Goal: Transaction & Acquisition: Purchase product/service

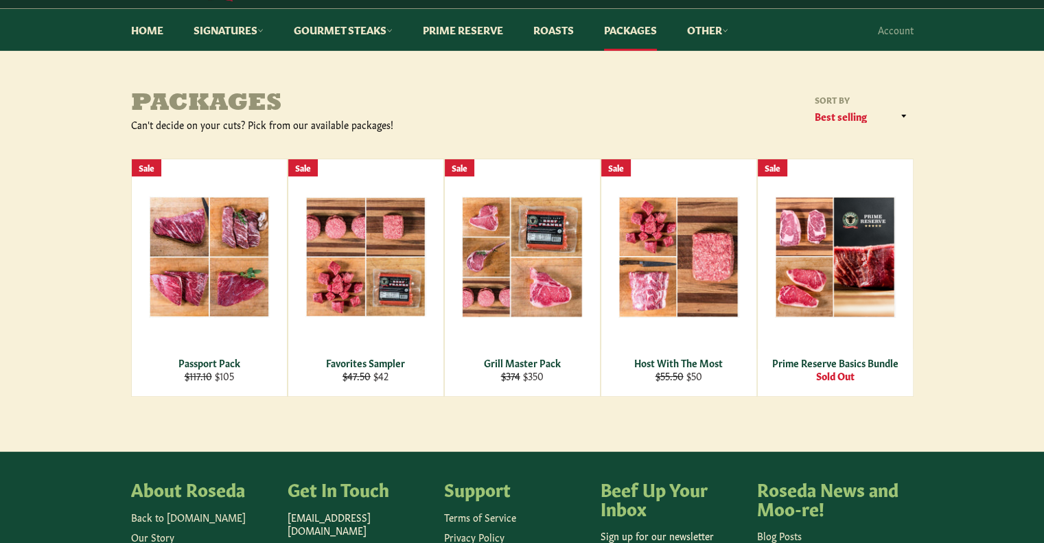
scroll to position [115, 0]
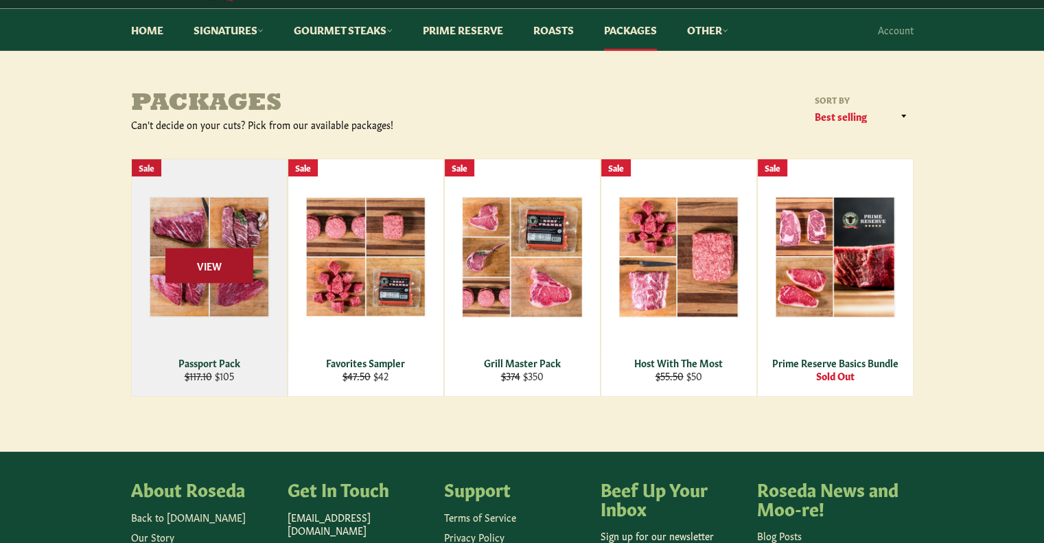
click at [206, 269] on span "View" at bounding box center [209, 265] width 88 height 35
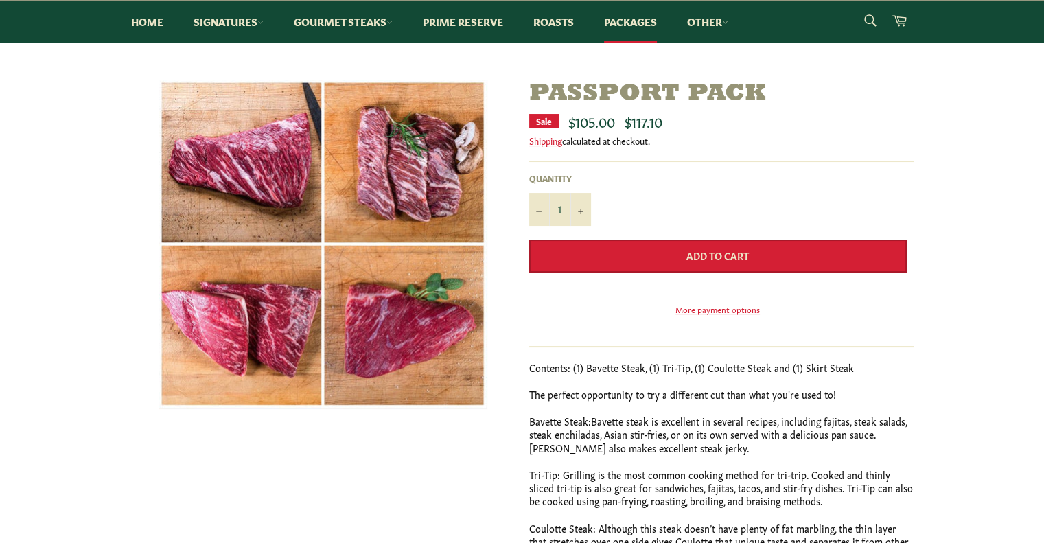
scroll to position [128, 0]
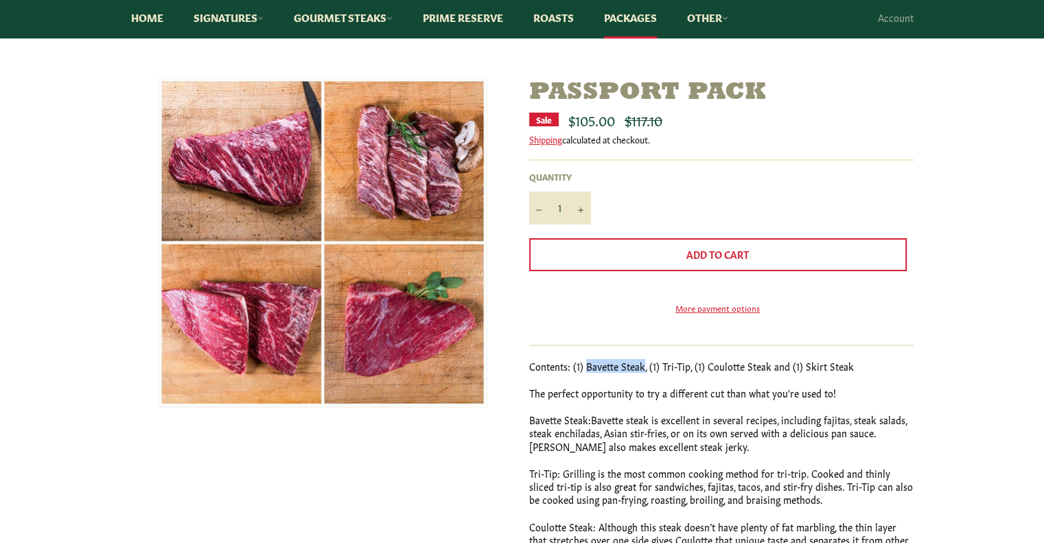
drag, startPoint x: 585, startPoint y: 386, endPoint x: 642, endPoint y: 386, distance: 57.6
click at [642, 373] on p "Contents: (1) Bavette Steak, (1) Tri-Tip, (1) Coulotte Steak and (1) Skirt Steak" at bounding box center [721, 366] width 384 height 13
copy p "Bavette Steak"
